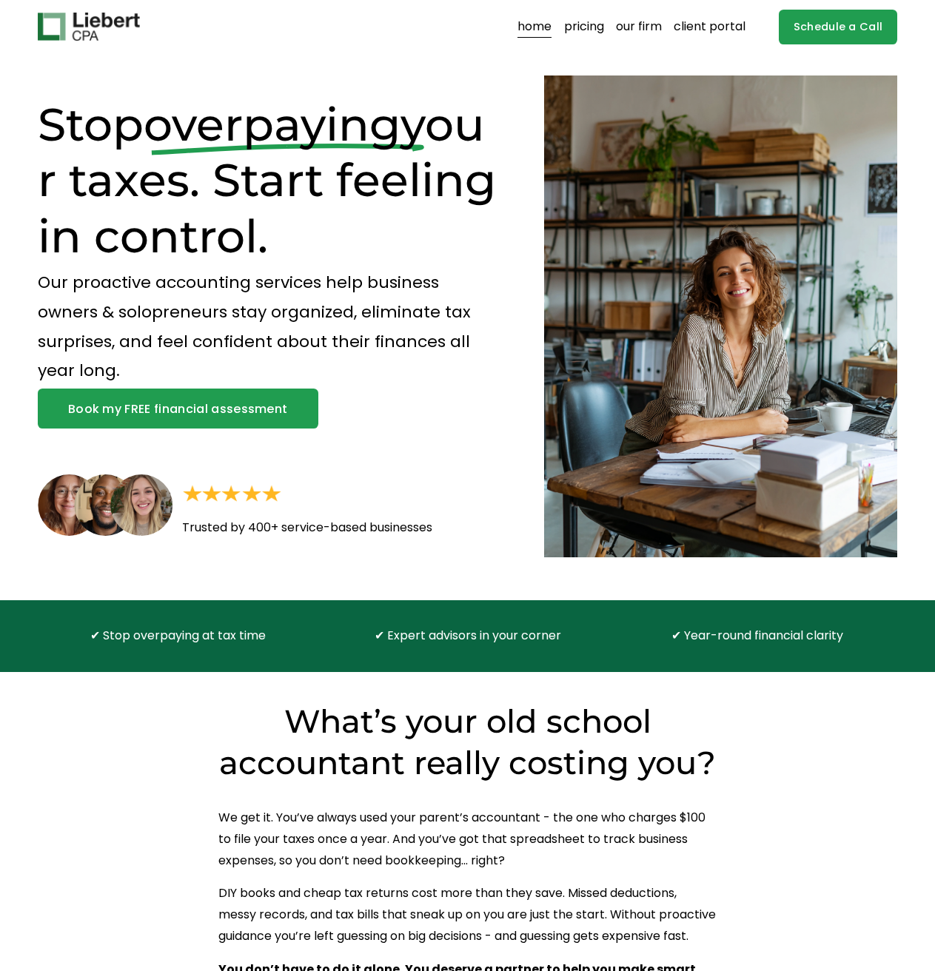
click at [594, 30] on link "pricing" at bounding box center [584, 27] width 40 height 24
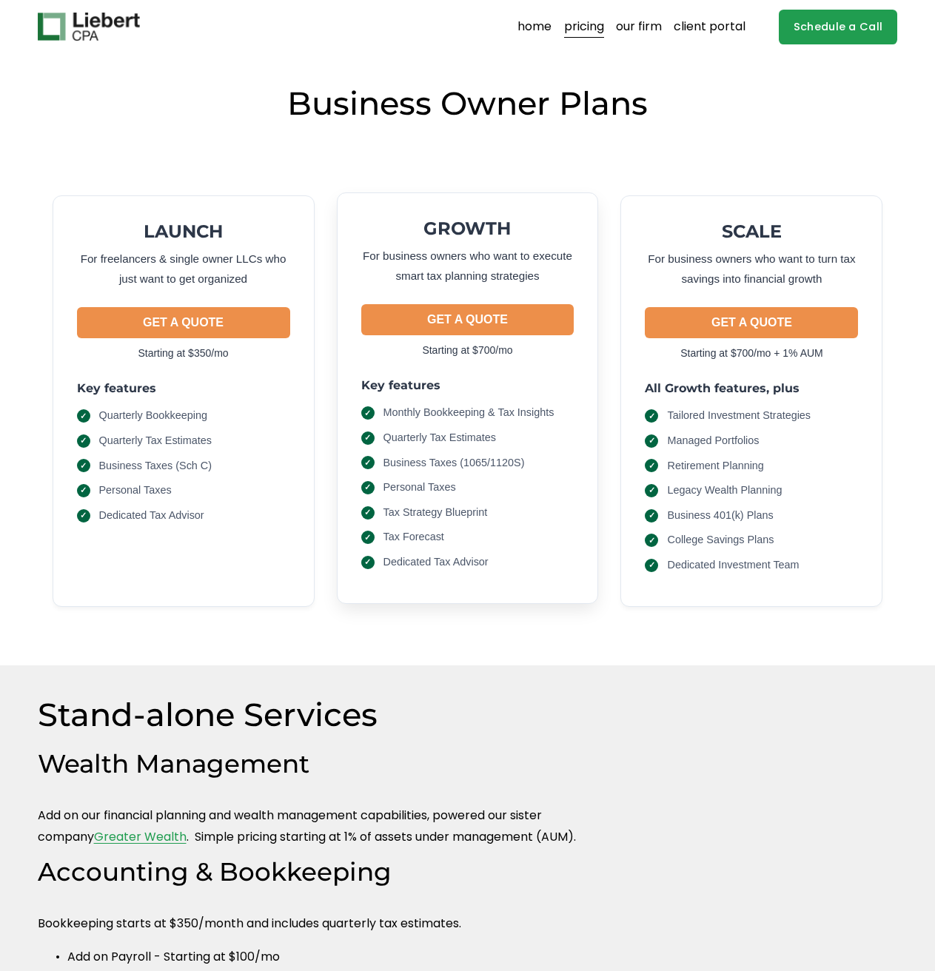
click at [448, 322] on button "GET A QUOTE" at bounding box center [467, 319] width 213 height 31
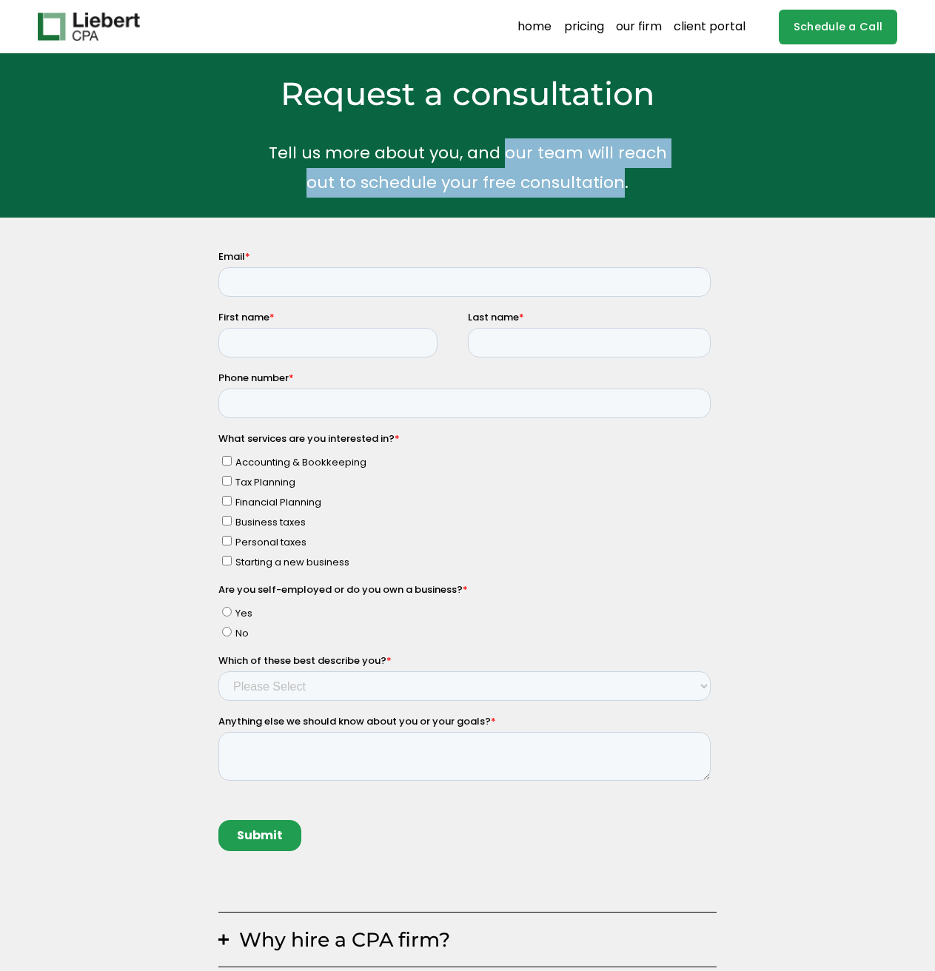
drag, startPoint x: 506, startPoint y: 149, endPoint x: 621, endPoint y: 178, distance: 118.5
click at [621, 178] on p "Tell us more about you, and our team will reach out to schedule your free consu…" at bounding box center [467, 167] width 571 height 58
copy p "our team will reach out to schedule your free consultation"
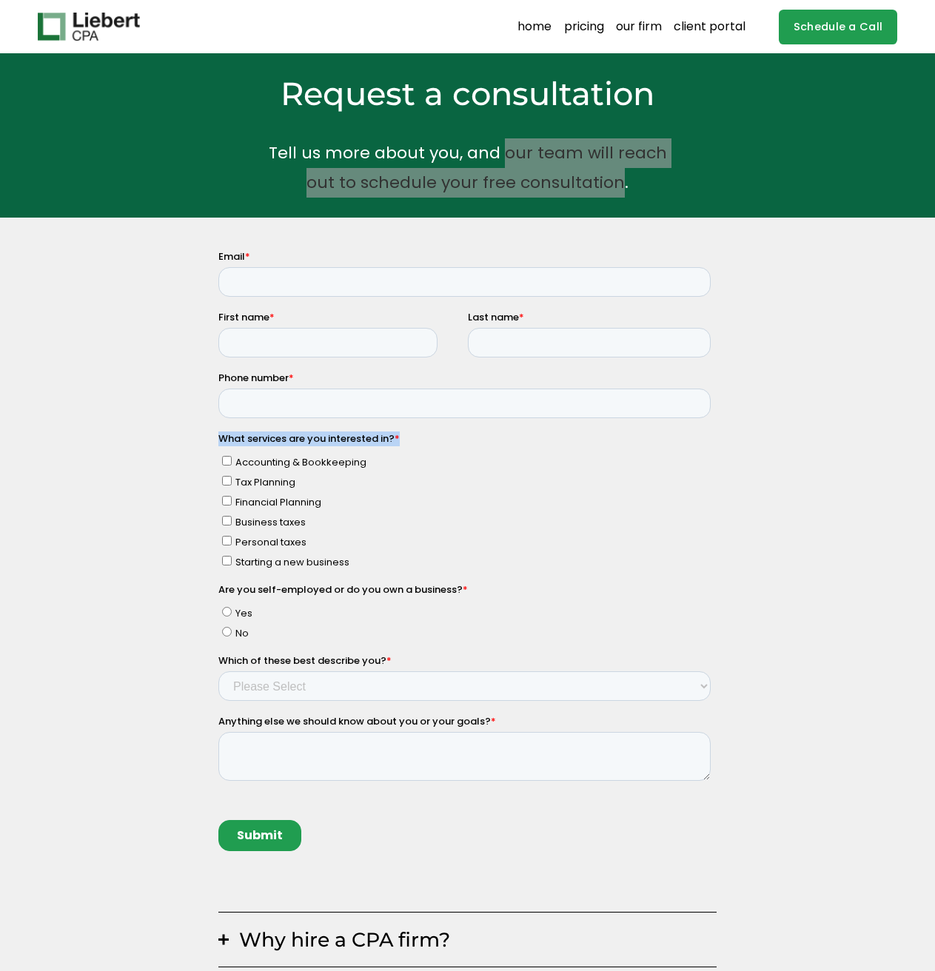
drag, startPoint x: 426, startPoint y: 438, endPoint x: 428, endPoint y: 690, distance: 251.7
click html "Email * First name * Last name * Phone number * What services are you intereste…"
copy label "What services are you interested in? *"
click at [224, 481] on input "Tax Planning" at bounding box center [226, 481] width 10 height 10
checkbox input "true"
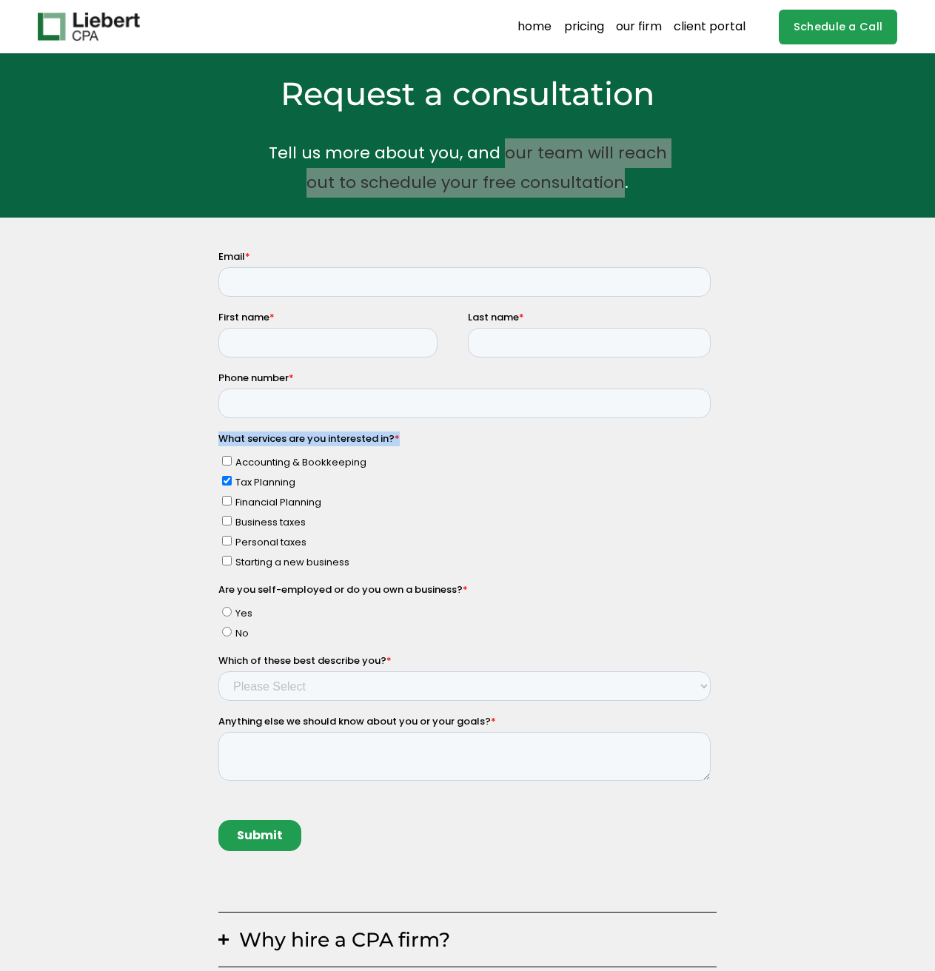
click at [225, 503] on input "Financial Planning" at bounding box center [226, 501] width 10 height 10
checkbox input "true"
drag, startPoint x: 348, startPoint y: 462, endPoint x: 235, endPoint y: 460, distance: 113.3
click at [235, 460] on label "Accounting & Bookkeeping" at bounding box center [465, 462] width 489 height 16
copy span "Accounting & Bookkeeping"
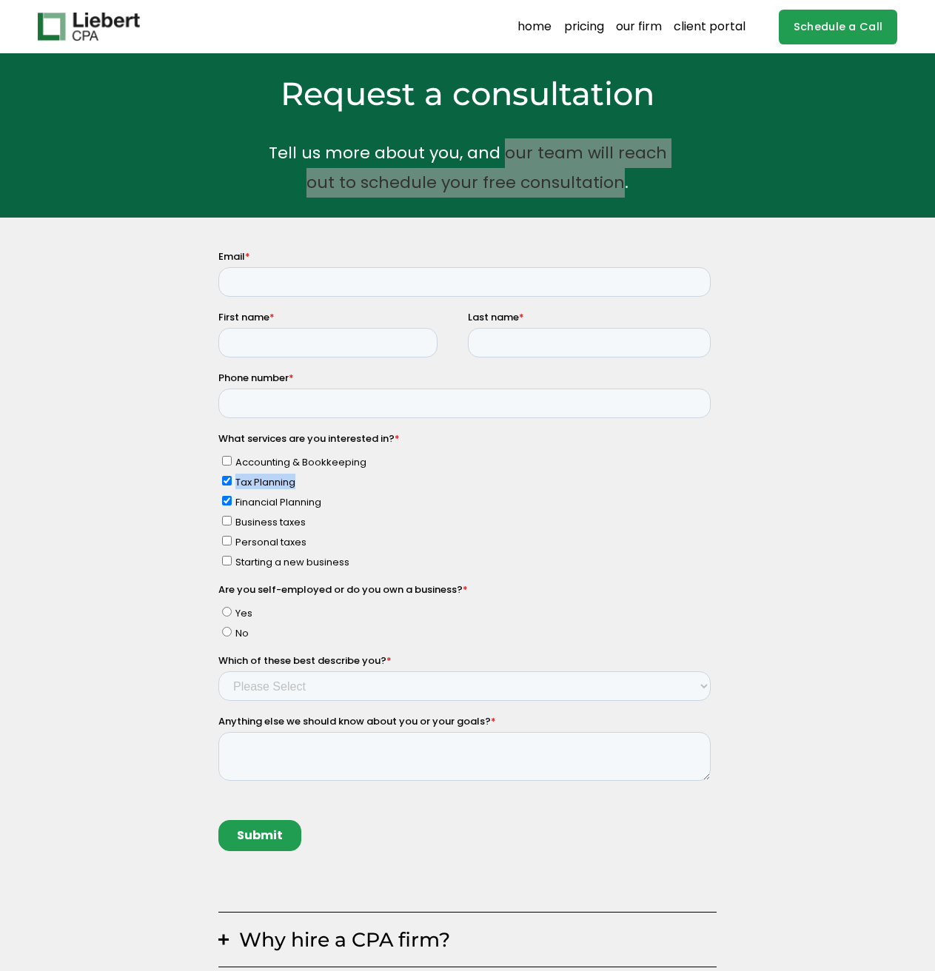
drag, startPoint x: 304, startPoint y: 485, endPoint x: 235, endPoint y: 483, distance: 68.9
click at [235, 483] on label "Tax Planning" at bounding box center [465, 482] width 489 height 16
copy span "Tax Planning"
drag, startPoint x: 324, startPoint y: 503, endPoint x: 232, endPoint y: 504, distance: 91.8
click at [232, 504] on label "Financial Planning" at bounding box center [465, 502] width 489 height 16
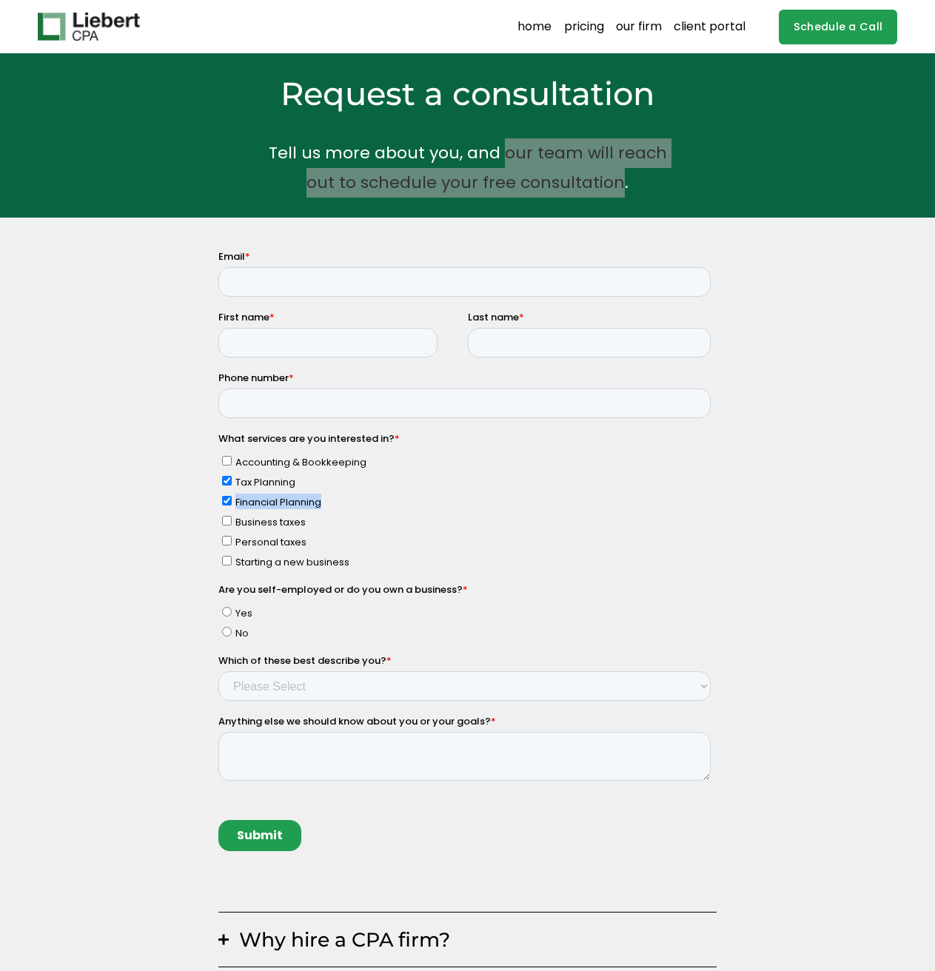
copy span "Financial Planning"
drag, startPoint x: 260, startPoint y: 521, endPoint x: 234, endPoint y: 523, distance: 26.0
click at [234, 523] on label "Business taxes" at bounding box center [465, 522] width 489 height 16
copy span "Business taxes"
drag, startPoint x: 269, startPoint y: 547, endPoint x: 235, endPoint y: 543, distance: 34.3
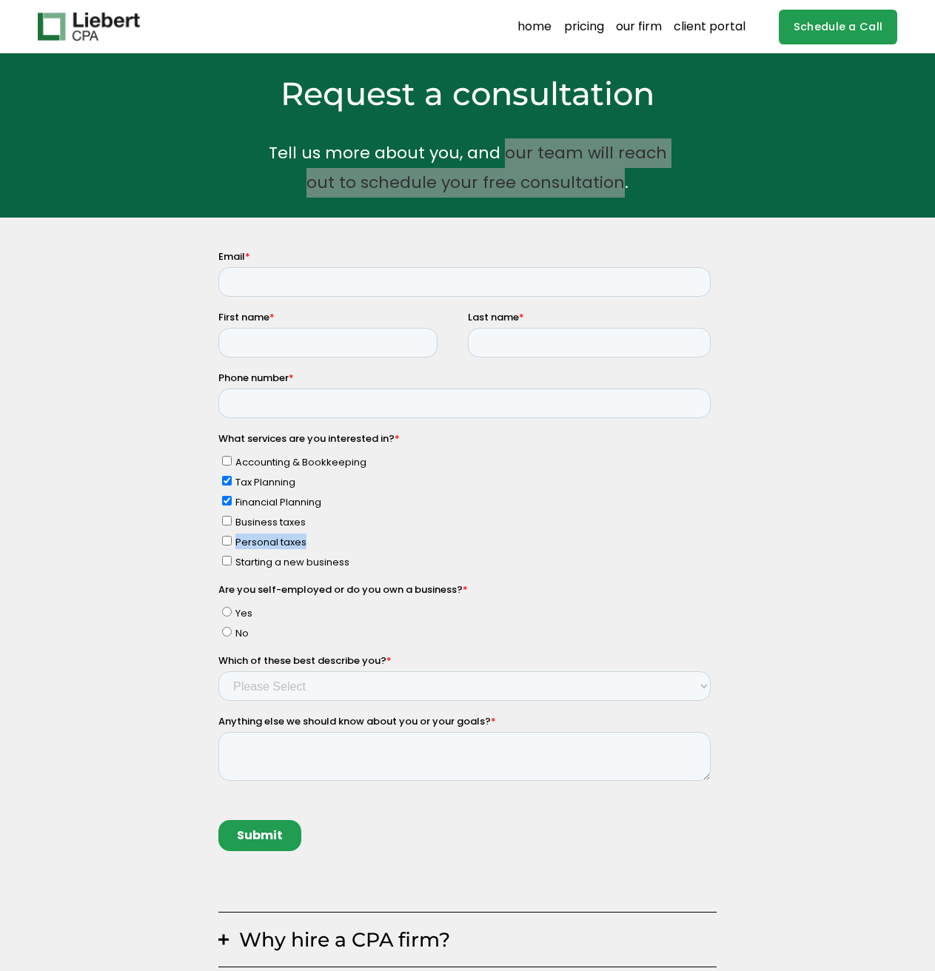
click at [235, 543] on label "Personal taxes" at bounding box center [465, 542] width 489 height 16
copy span "Personal taxes"
drag, startPoint x: 333, startPoint y: 565, endPoint x: 236, endPoint y: 569, distance: 97.1
click at [236, 569] on fieldset "What services are you interested in? * Accounting & Bookkeeping Tax Planning Fi…" at bounding box center [467, 507] width 498 height 151
copy span "Starting a new business"
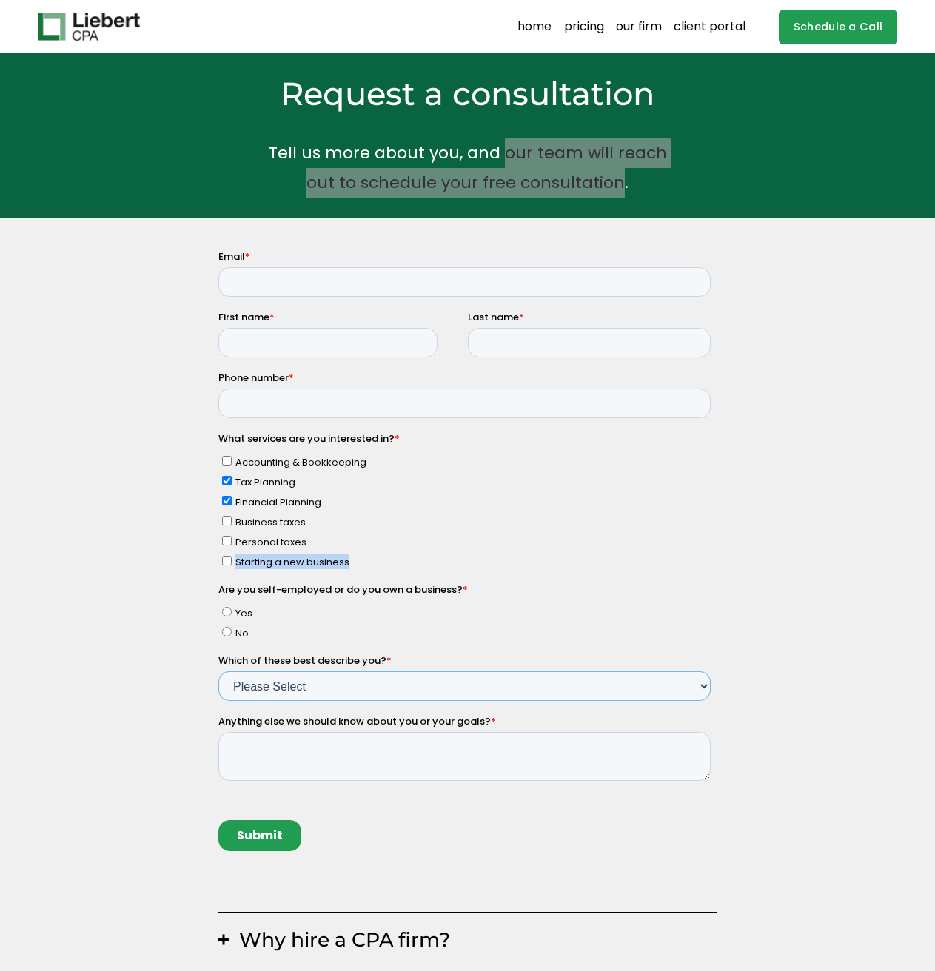
click at [423, 686] on select "Please Select Income < $100k Income between $100k-$250k Income between $250k-$5…" at bounding box center [464, 686] width 492 height 30
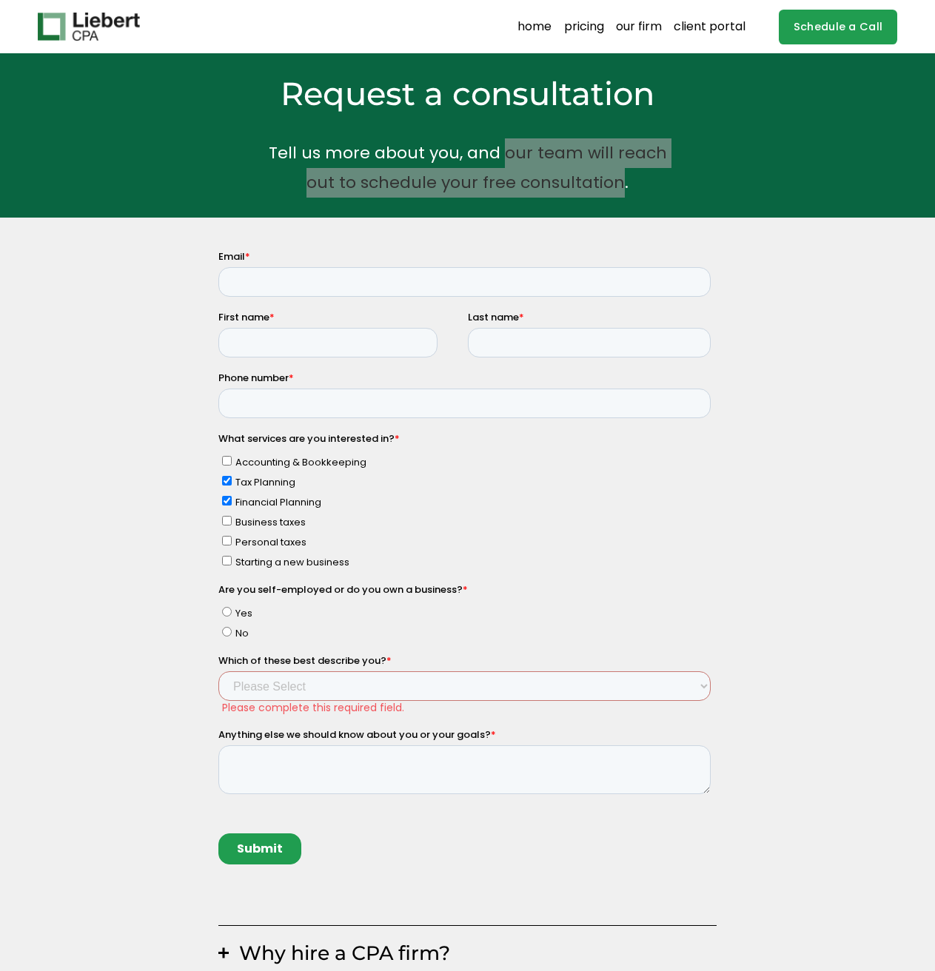
click at [553, 637] on label "No" at bounding box center [465, 633] width 489 height 16
click at [231, 637] on input "No" at bounding box center [226, 632] width 10 height 10
radio input "true"
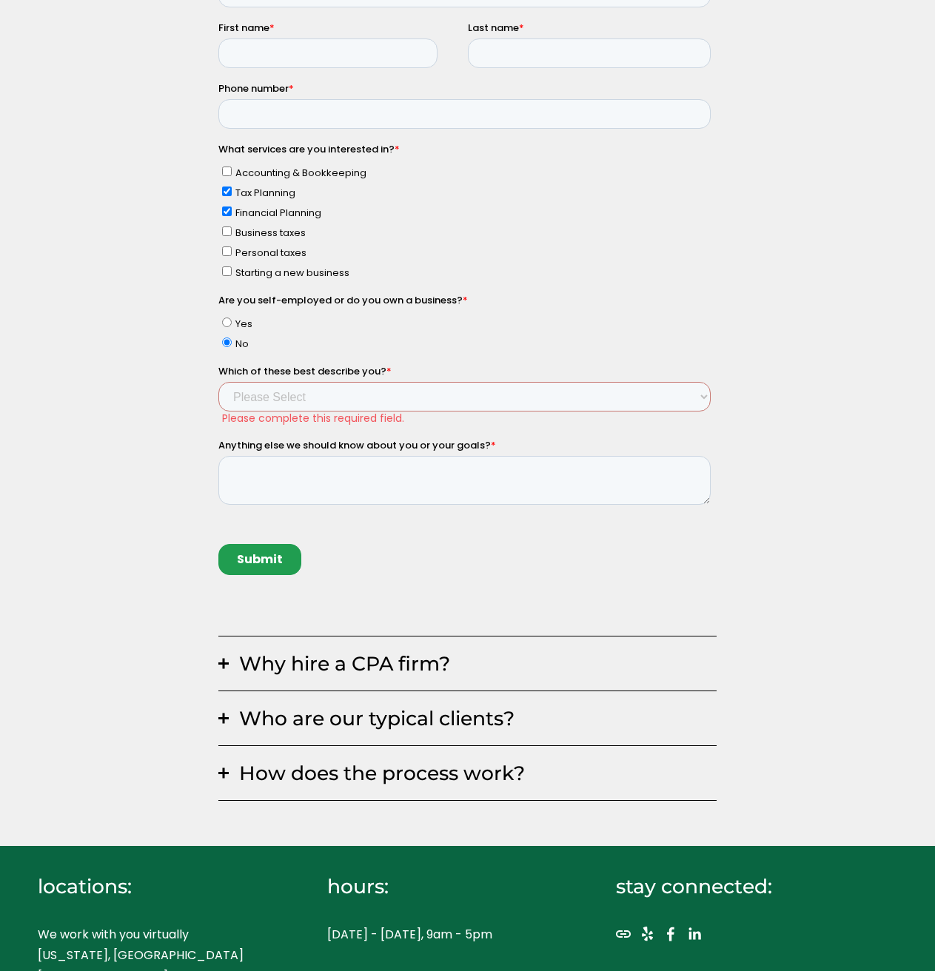
scroll to position [296, 0]
